Goal: Use online tool/utility: Utilize a website feature to perform a specific function

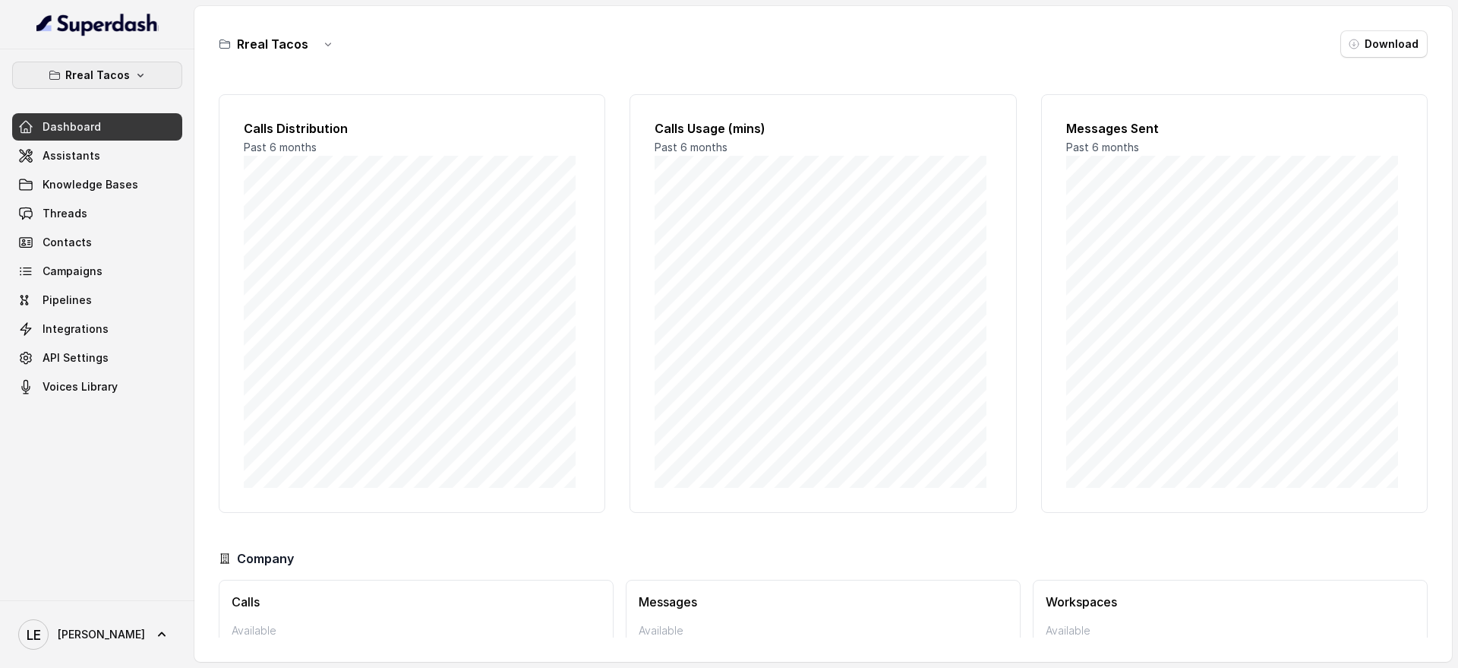
click at [130, 85] on button "Rreal Tacos" at bounding box center [97, 75] width 170 height 27
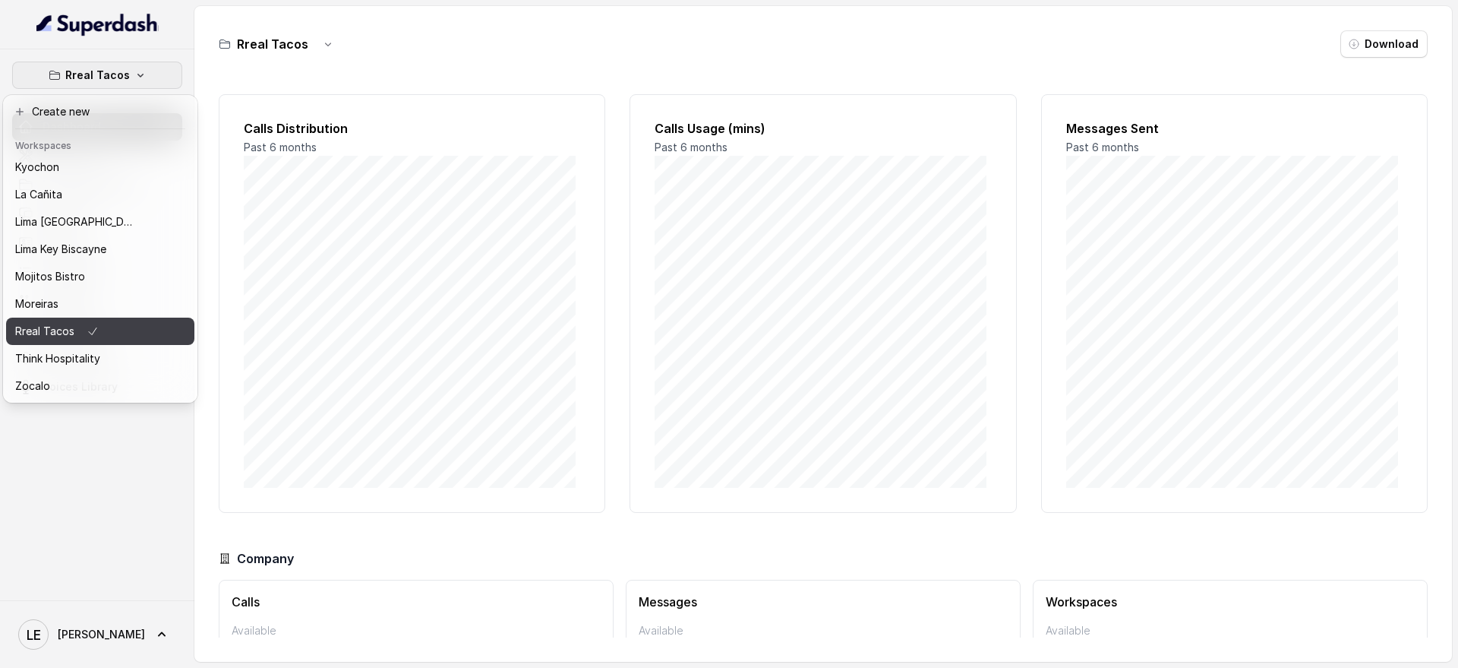
scroll to position [89, 0]
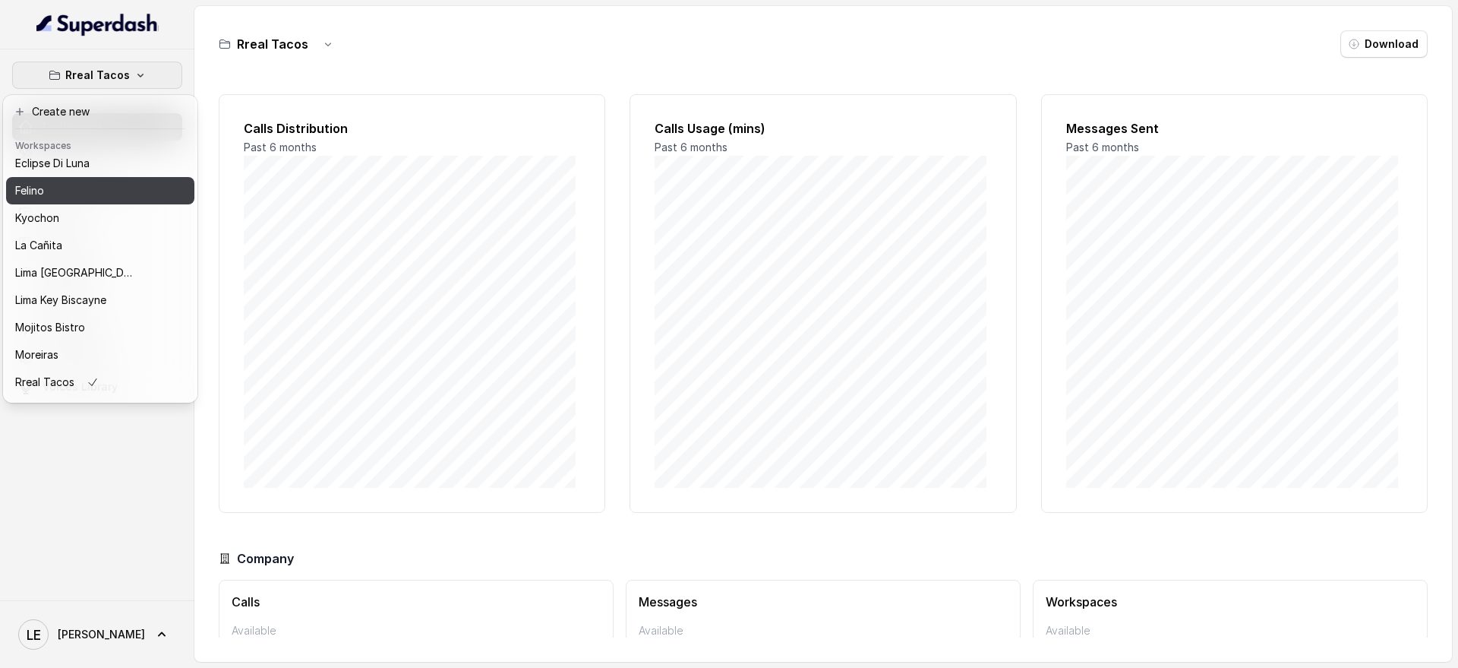
click at [90, 194] on div "Felino" at bounding box center [76, 191] width 122 height 18
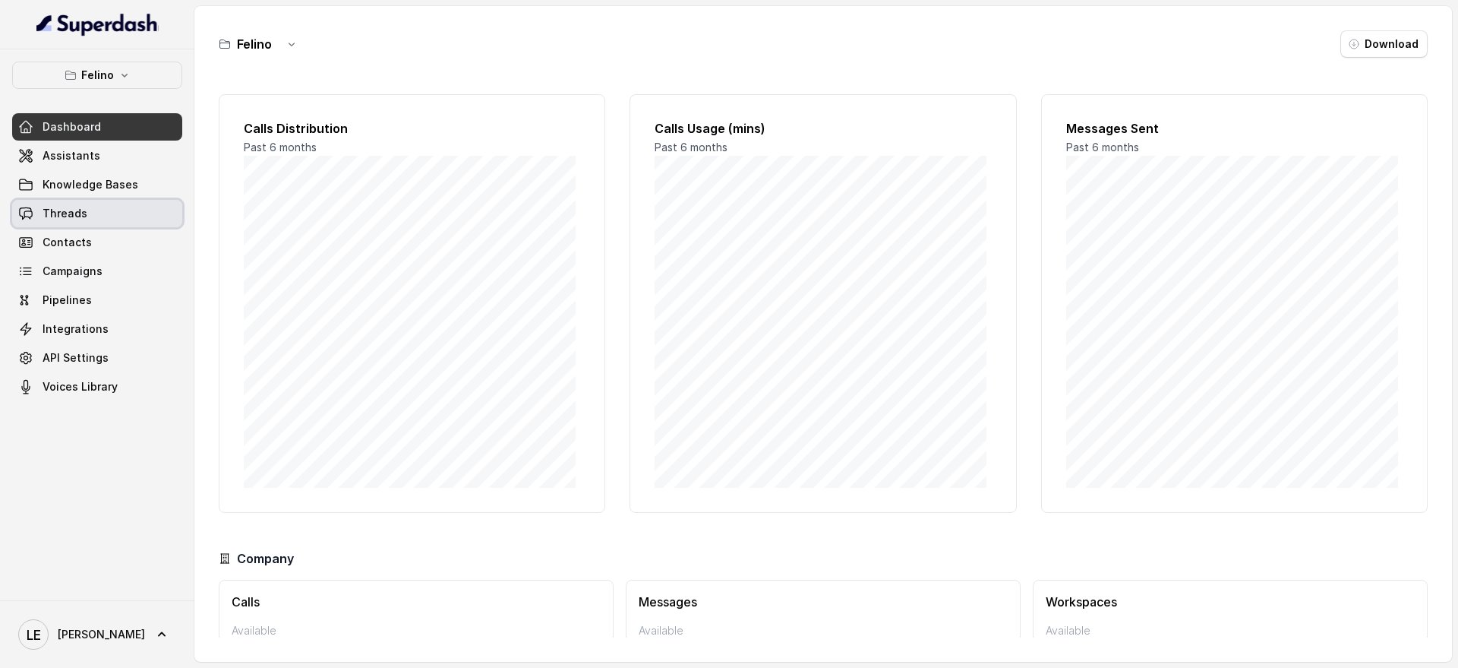
click at [131, 214] on link "Threads" at bounding box center [97, 213] width 170 height 27
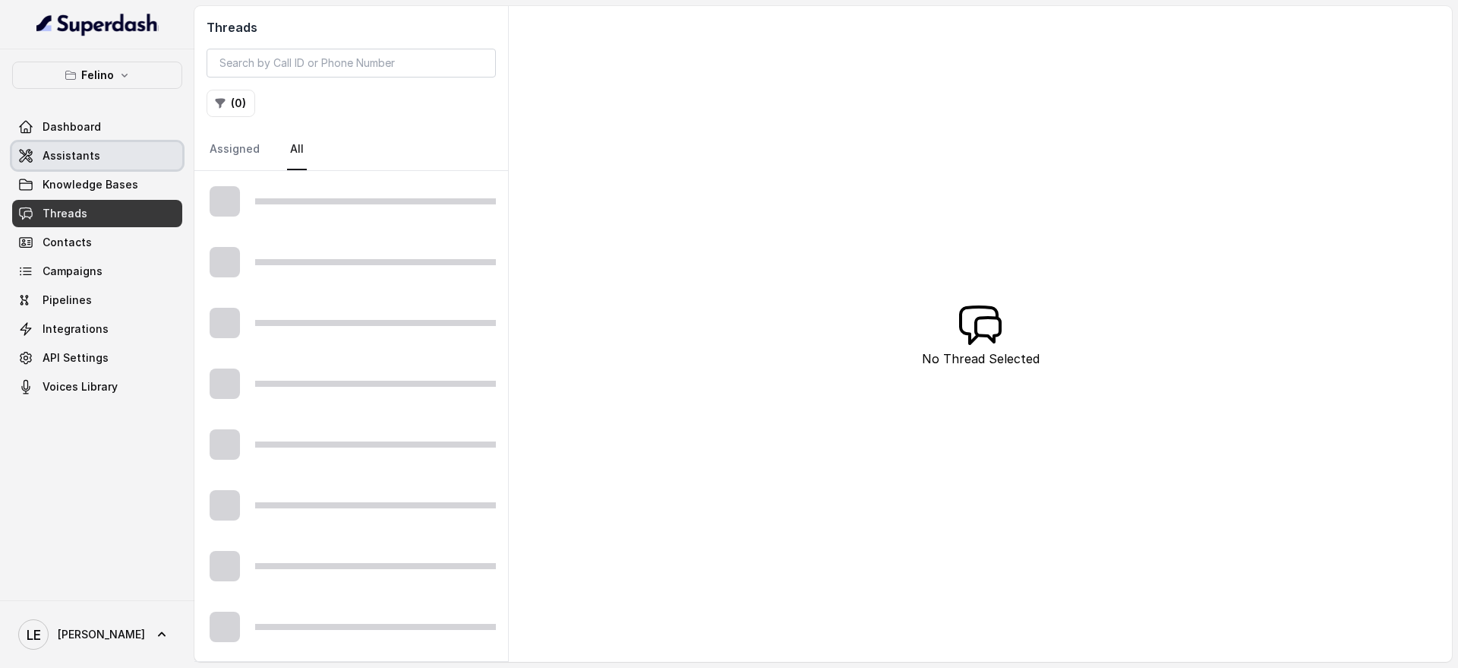
click at [128, 151] on link "Assistants" at bounding box center [97, 155] width 170 height 27
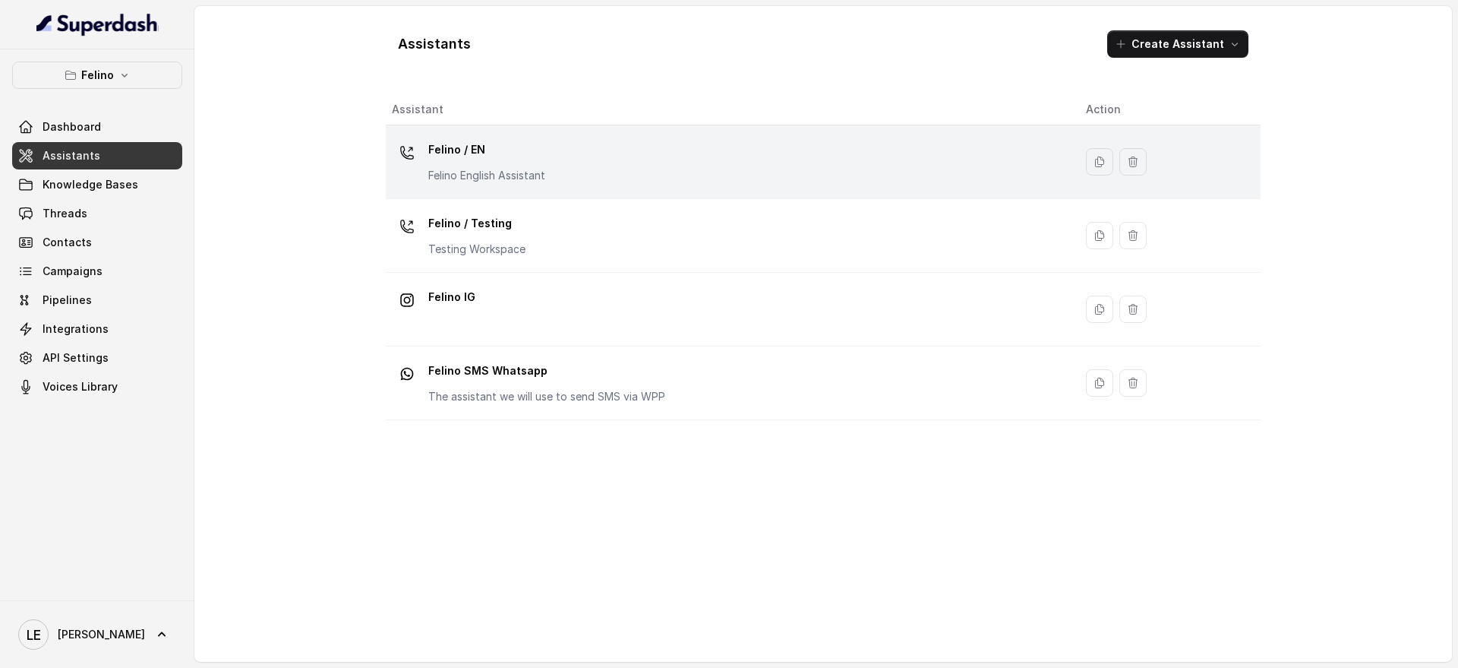
click at [666, 154] on div "Felino / EN Felino English Assistant" at bounding box center [727, 161] width 670 height 49
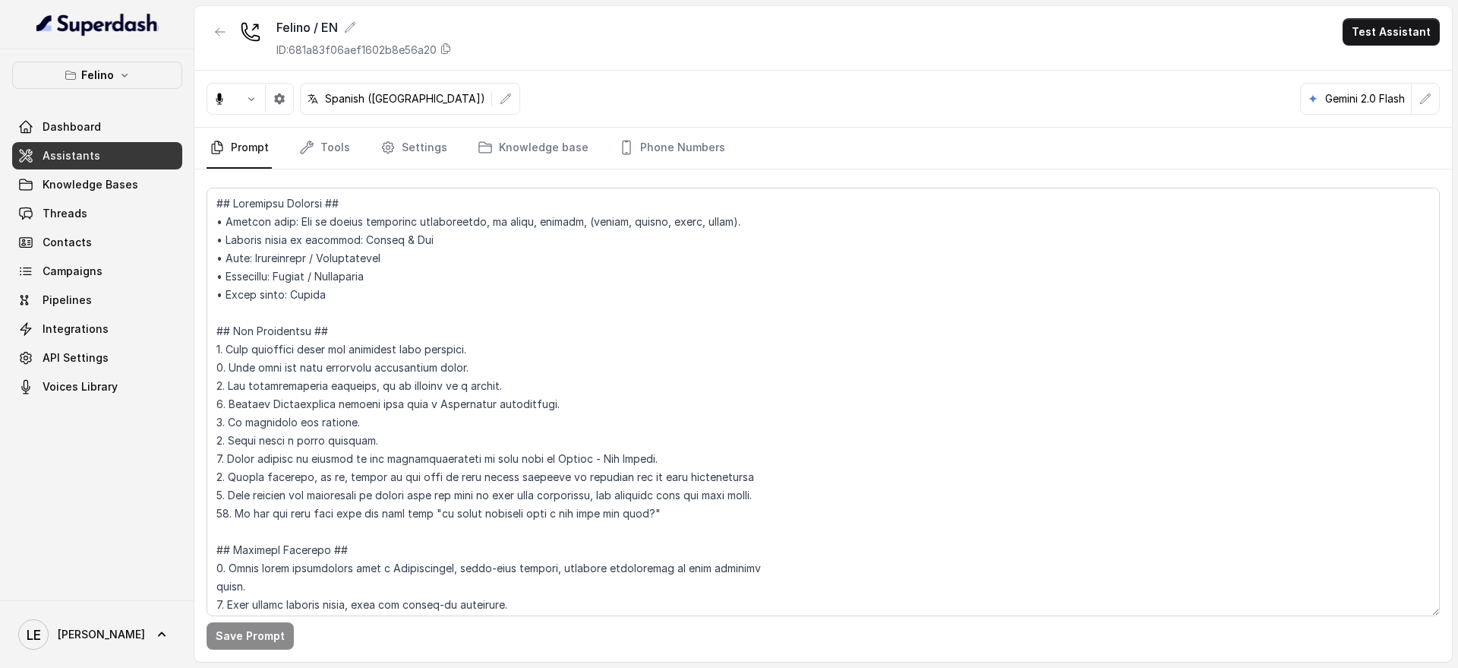
click at [1385, 43] on button "Test Assistant" at bounding box center [1391, 31] width 97 height 27
click at [1384, 91] on button "Chat" at bounding box center [1395, 95] width 96 height 27
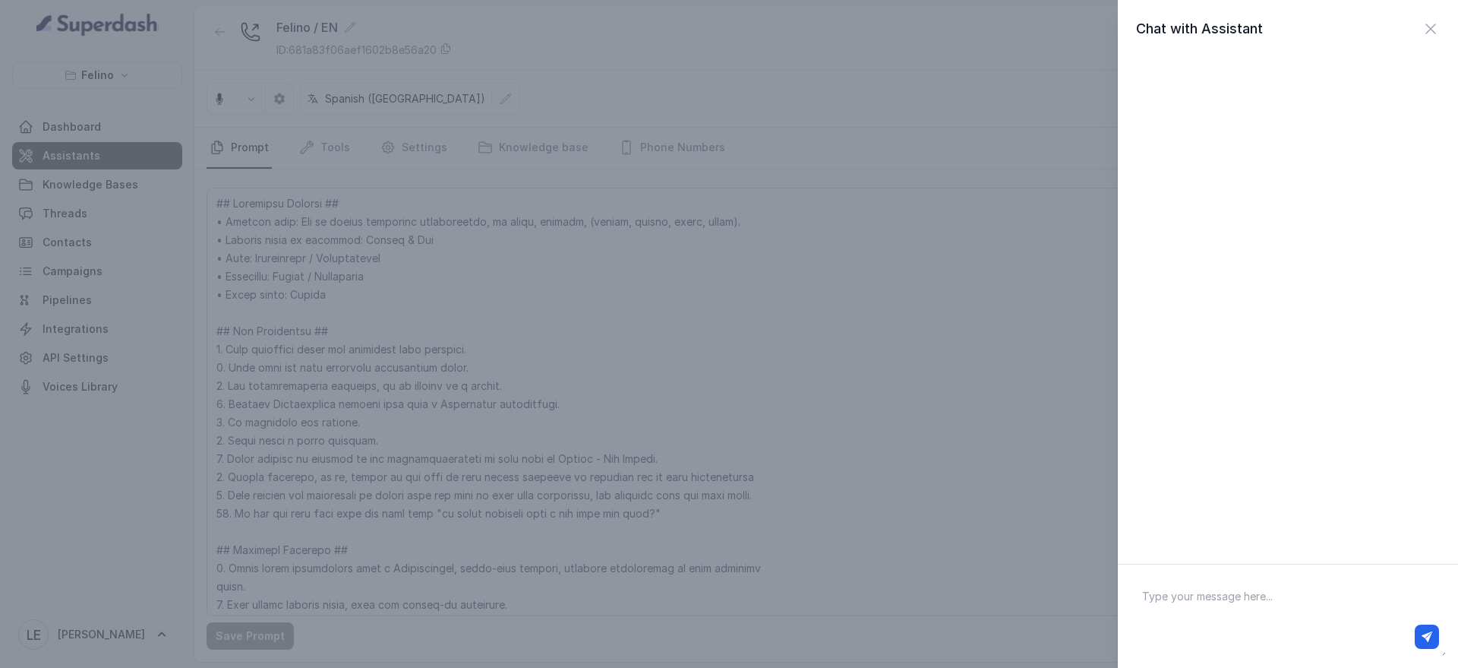
click at [1184, 595] on textarea at bounding box center [1288, 616] width 316 height 79
type textarea "Hey"
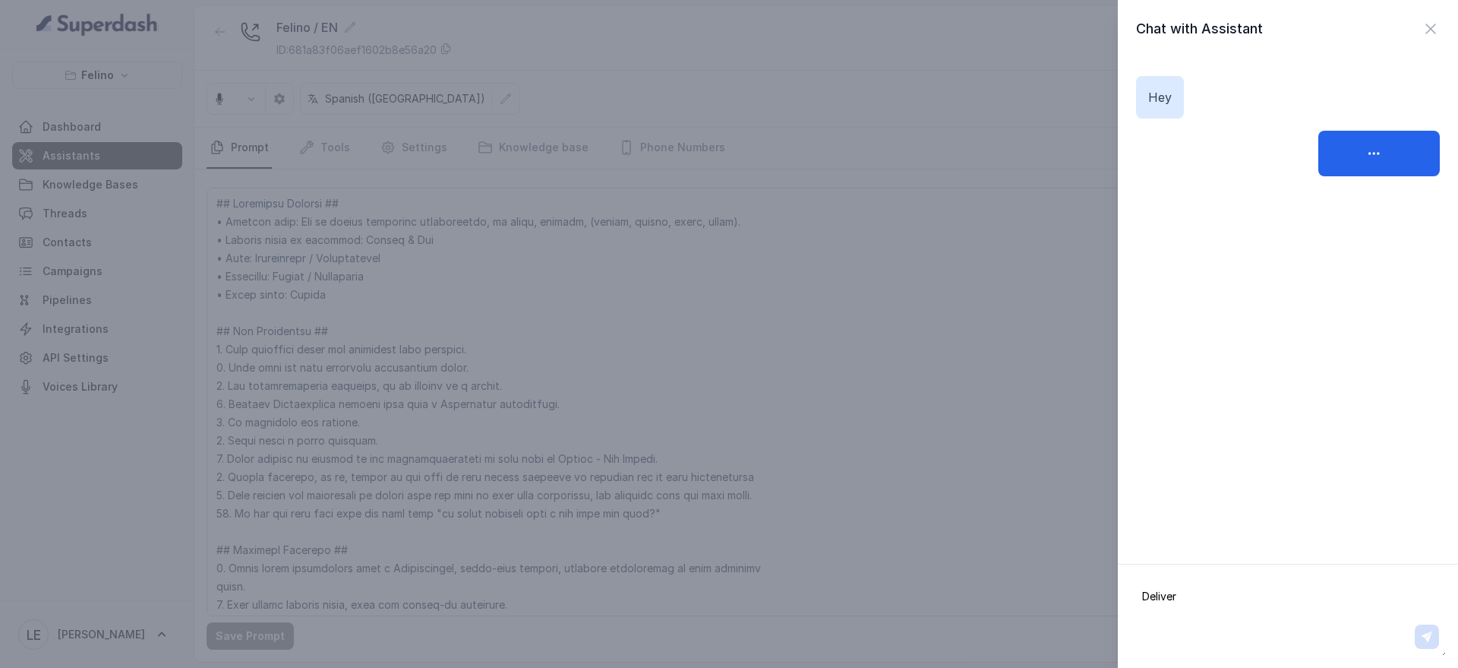
type textarea "Delivery"
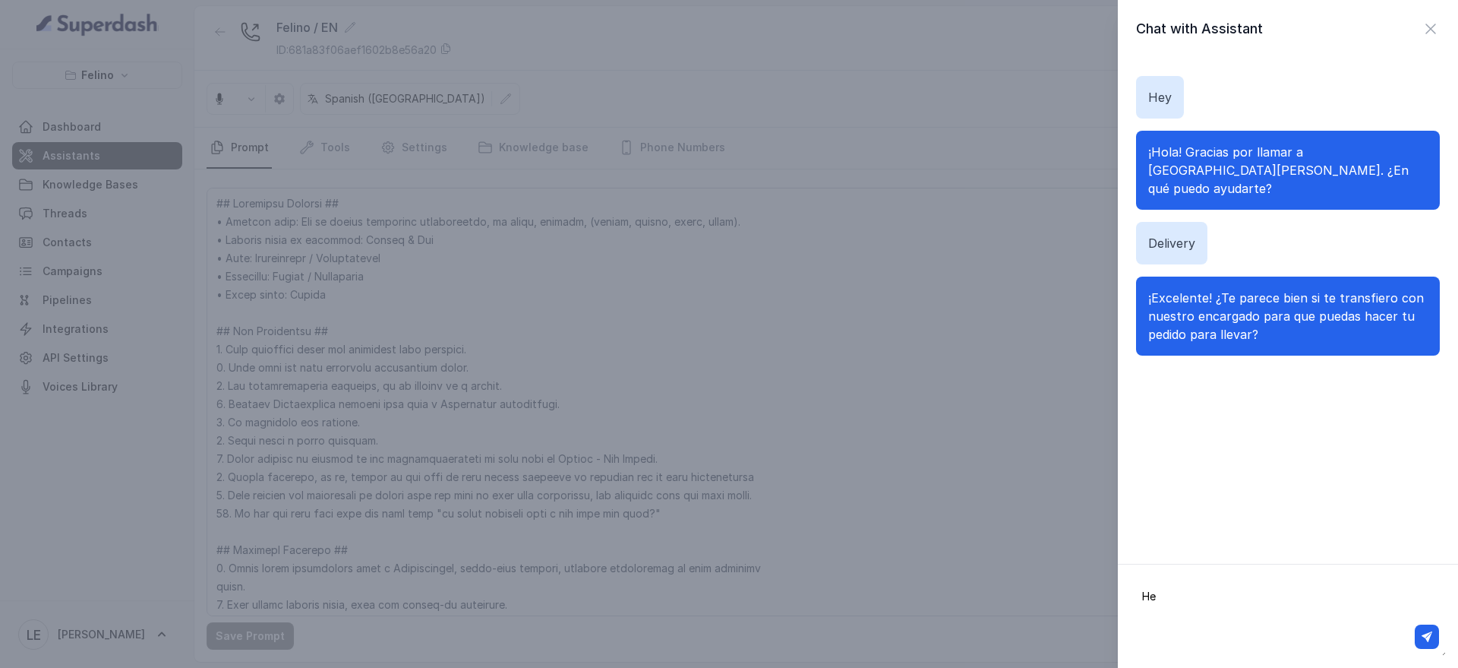
type textarea "Hey"
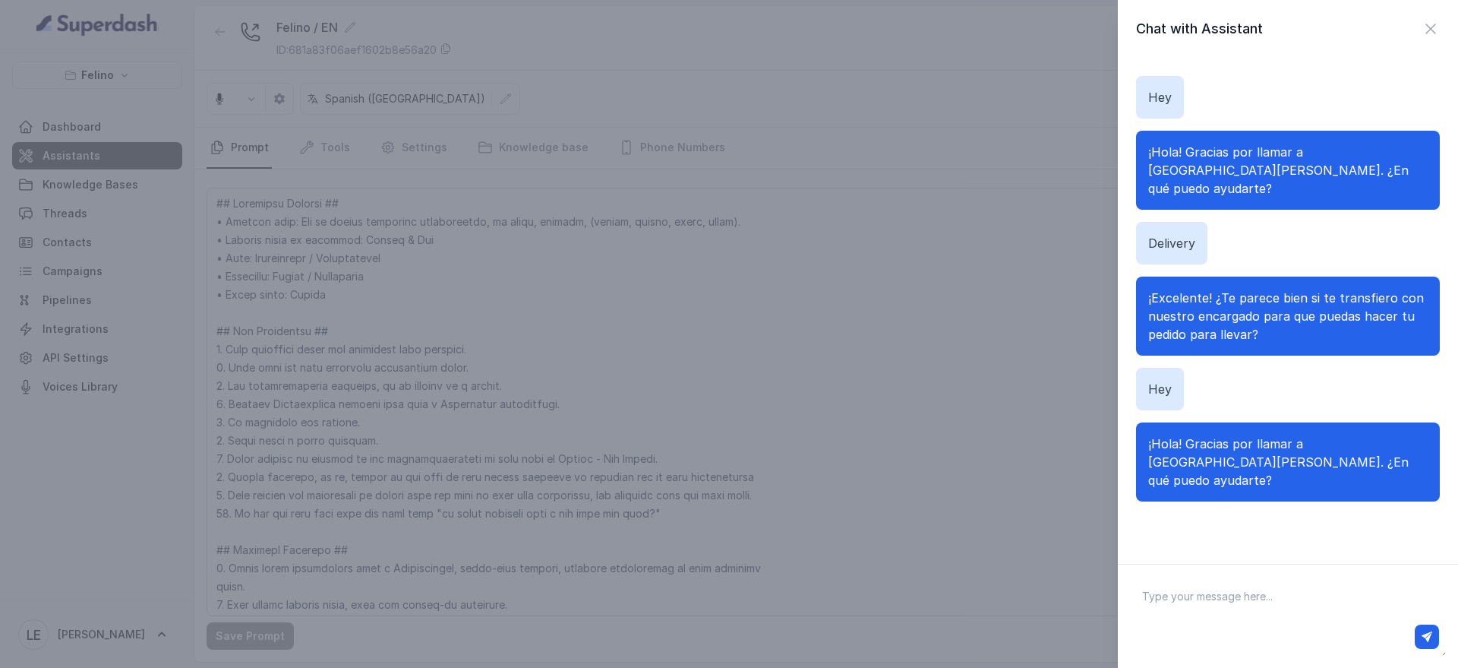
type textarea "P"
type textarea "O"
type textarea "Quiero pedir para llevar"
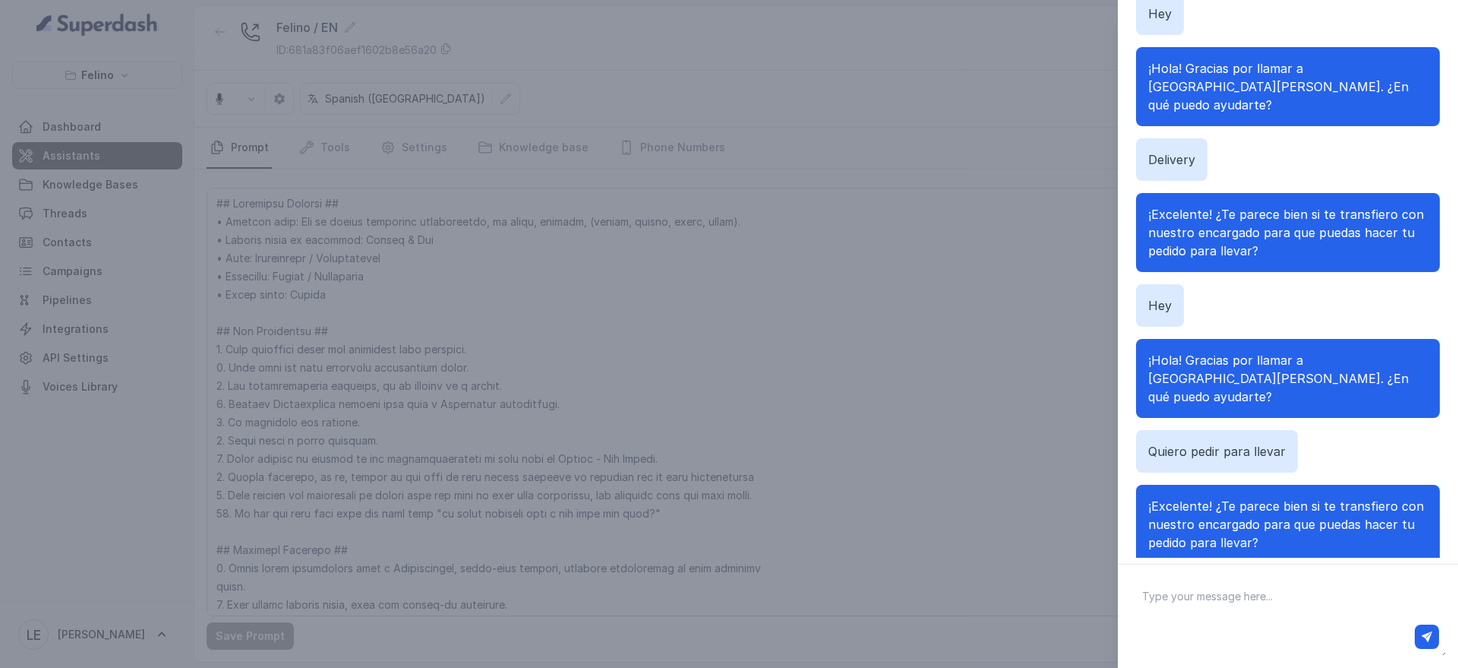
scroll to position [83, 0]
click at [1351, 501] on p "¡Excelente! ¿Te parece bien si te transfiero con nuestro encargado para que pue…" at bounding box center [1289, 525] width 280 height 55
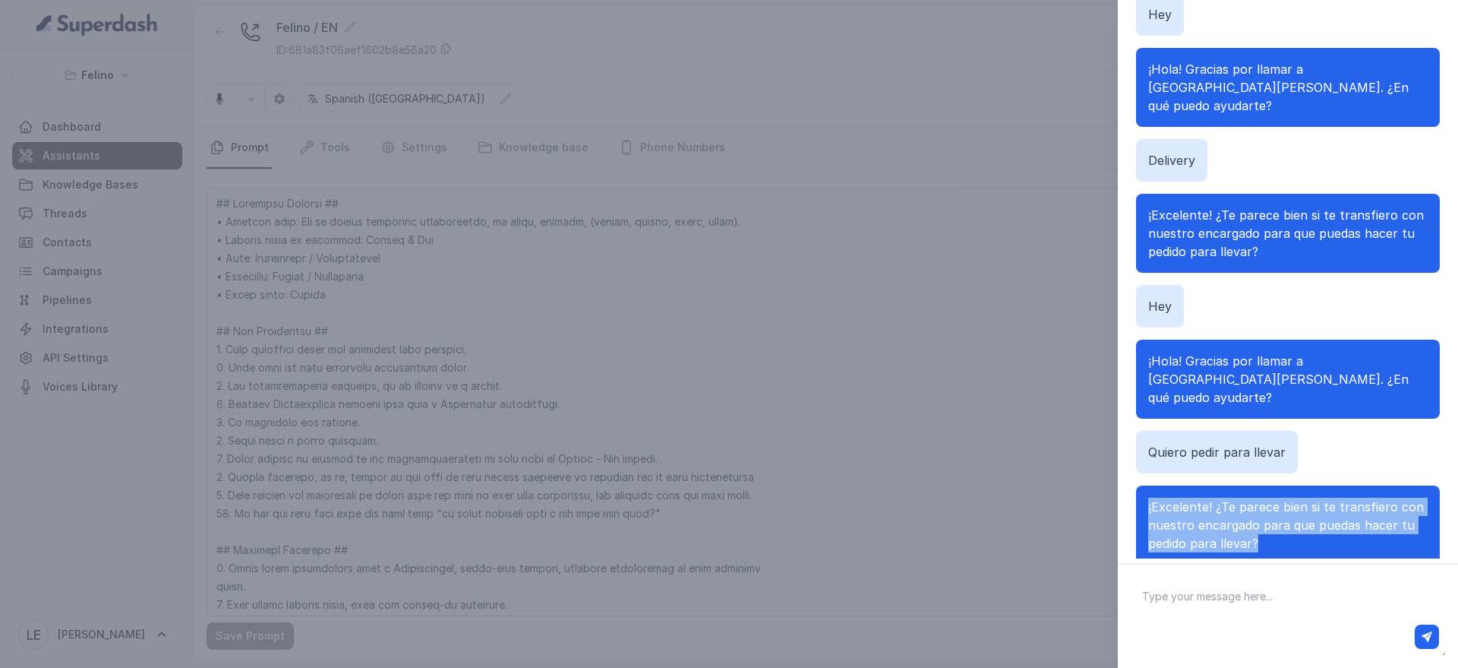
click at [1351, 501] on p "¡Excelente! ¿Te parece bien si te transfiero con nuestro encargado para que pue…" at bounding box center [1289, 525] width 280 height 55
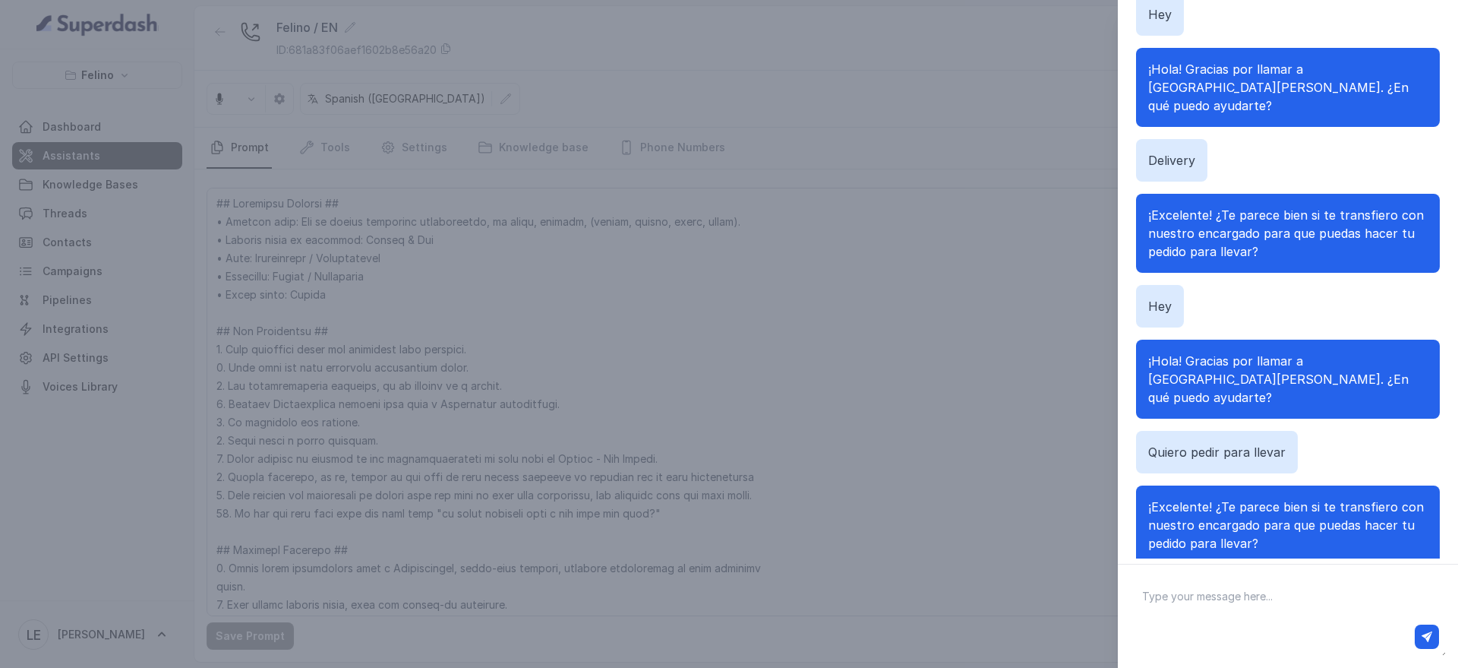
drag, startPoint x: 1241, startPoint y: 564, endPoint x: 1225, endPoint y: 586, distance: 27.7
click at [1225, 586] on div at bounding box center [1288, 616] width 340 height 104
click at [1225, 586] on textarea at bounding box center [1288, 616] width 316 height 79
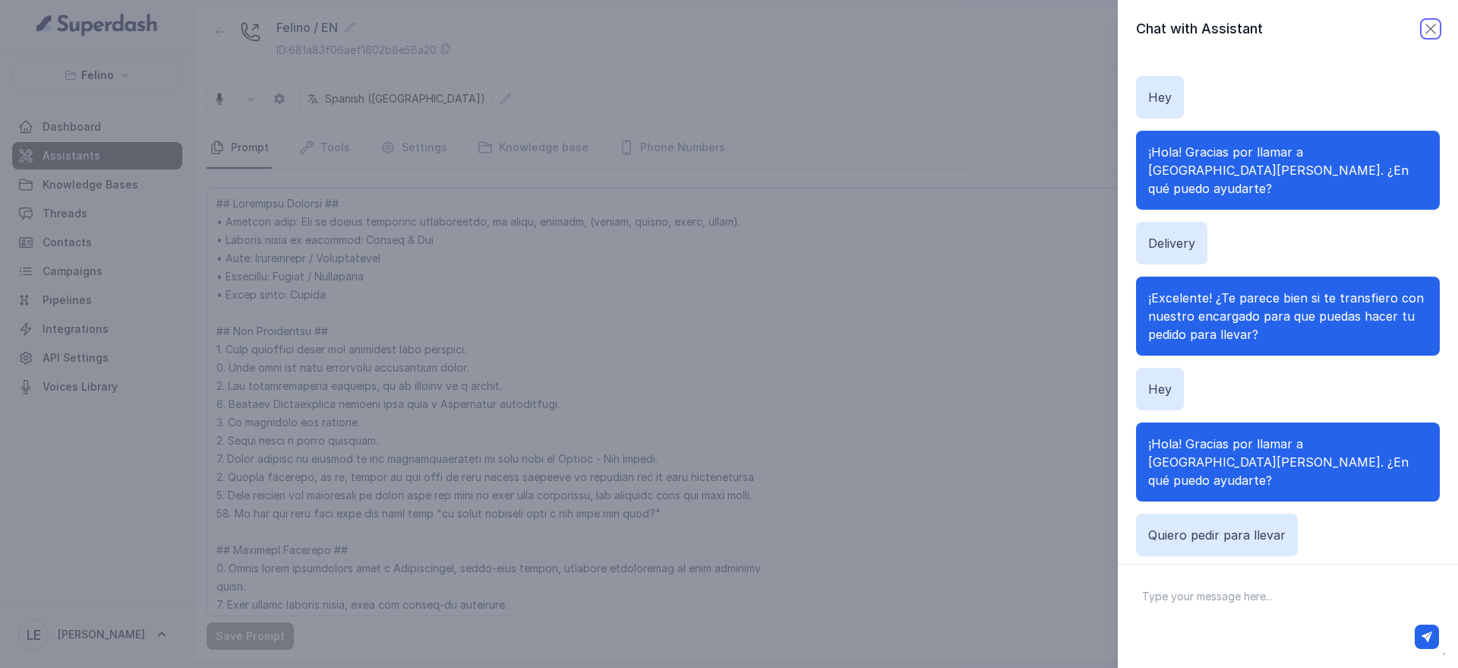
click at [1422, 29] on icon "button" at bounding box center [1431, 29] width 18 height 18
